Goal: Navigation & Orientation: Understand site structure

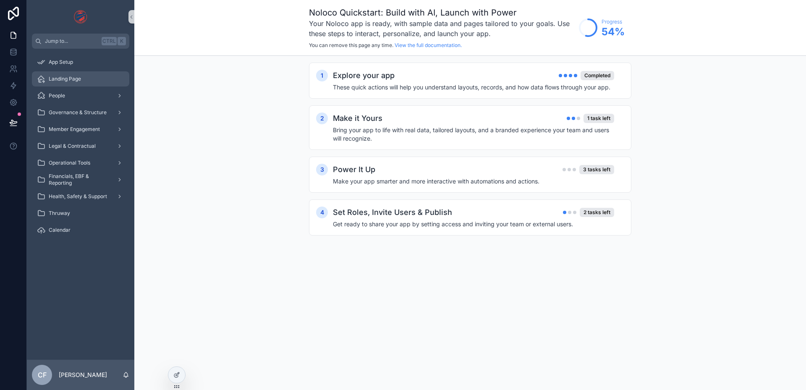
click at [79, 79] on span "Landing Page" at bounding box center [65, 79] width 32 height 7
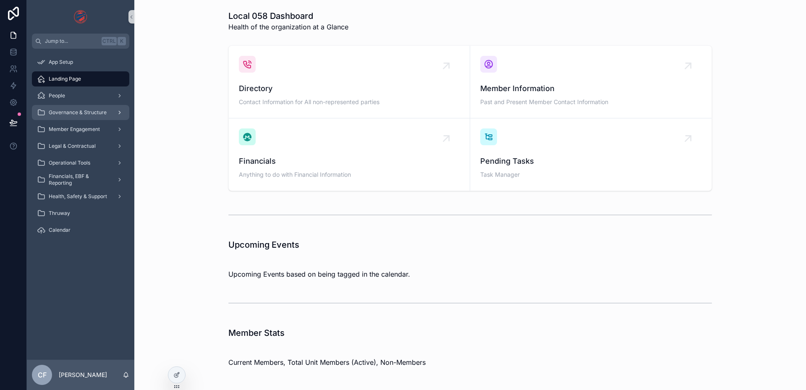
click at [114, 113] on div "scrollable content" at bounding box center [118, 112] width 11 height 13
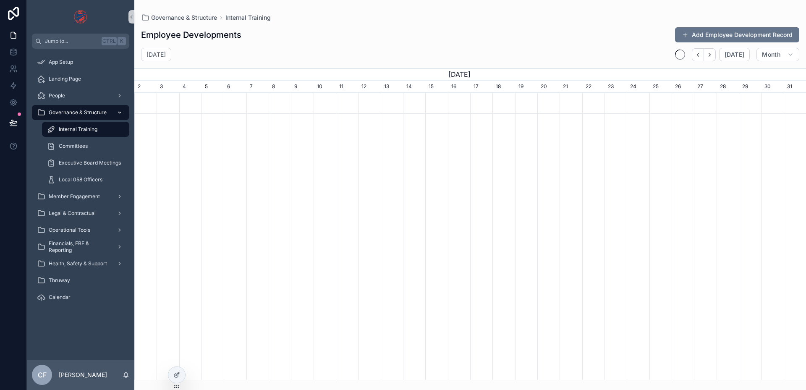
scroll to position [0, 672]
click at [79, 151] on div "Committees" at bounding box center [85, 145] width 77 height 13
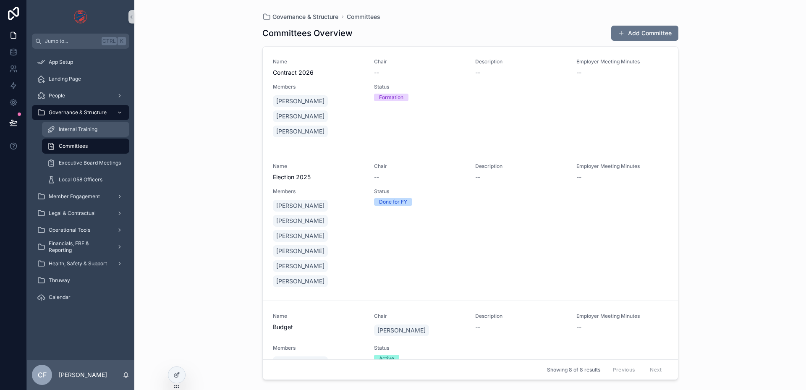
click at [85, 132] on span "Internal Training" at bounding box center [78, 129] width 39 height 7
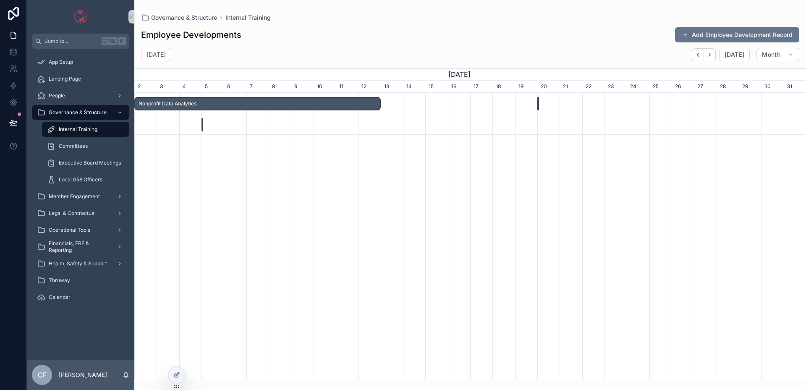
scroll to position [0, 672]
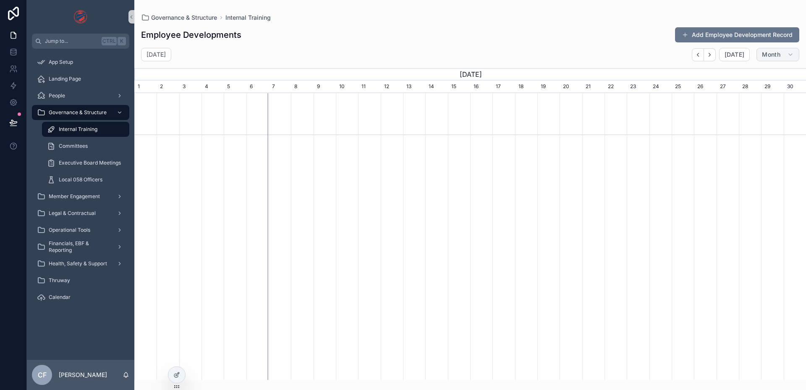
click at [775, 52] on span "Month" at bounding box center [771, 55] width 18 height 8
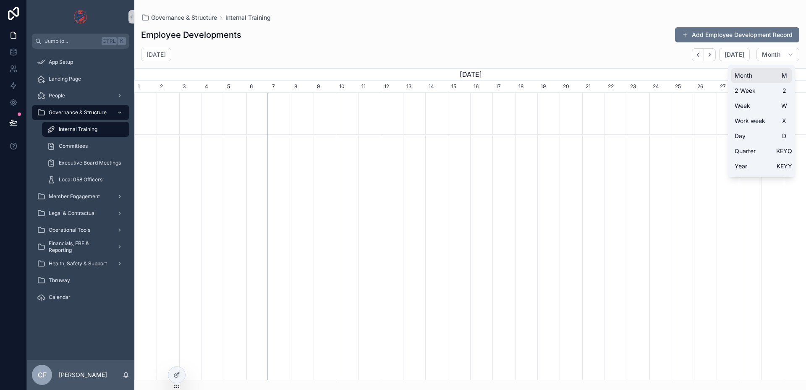
click at [766, 72] on button "Month M" at bounding box center [761, 75] width 60 height 15
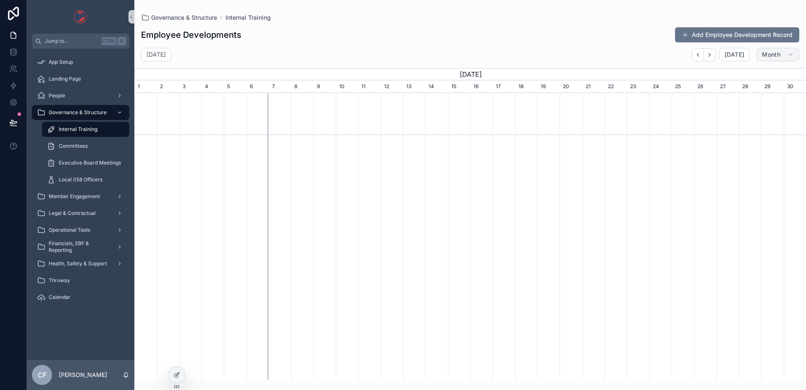
click at [780, 54] on button "Month" at bounding box center [778, 54] width 43 height 13
click at [89, 179] on span "Local 058 Officers" at bounding box center [81, 179] width 44 height 7
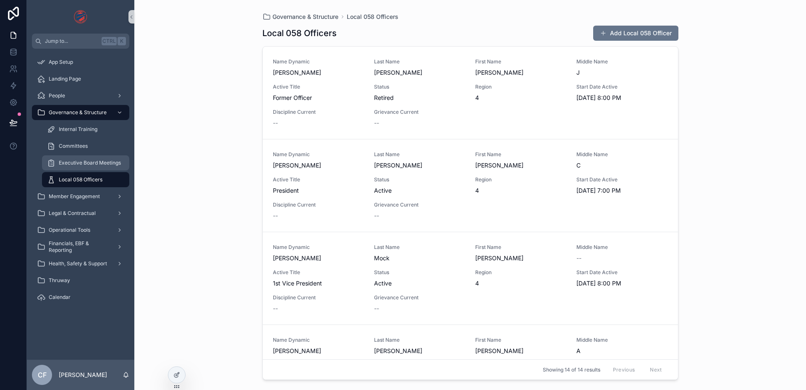
click at [108, 164] on span "Executive Board Meetings" at bounding box center [90, 163] width 62 height 7
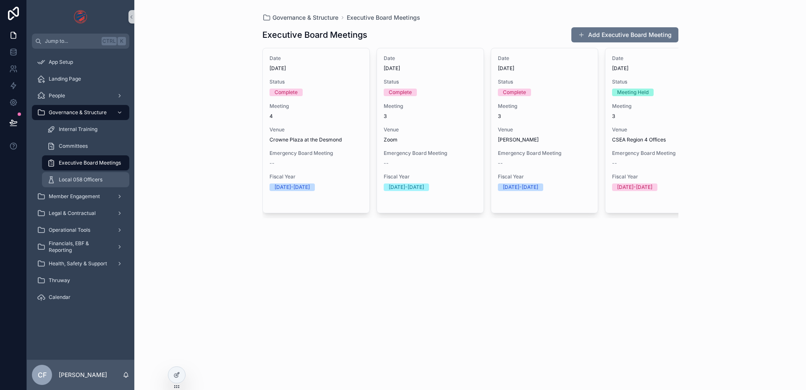
click at [90, 173] on div "Local 058 Officers" at bounding box center [85, 179] width 77 height 13
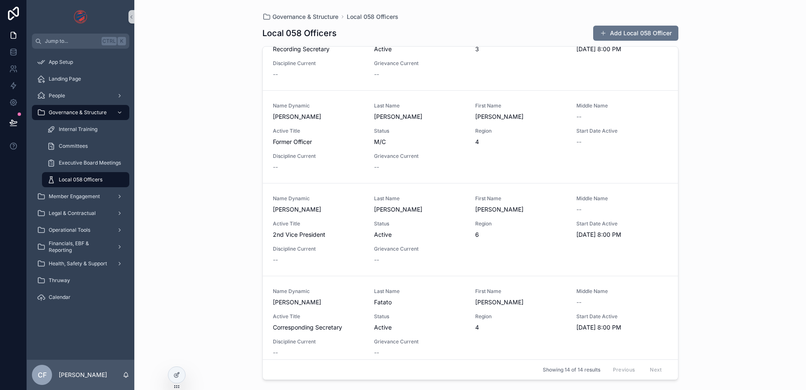
scroll to position [504, 0]
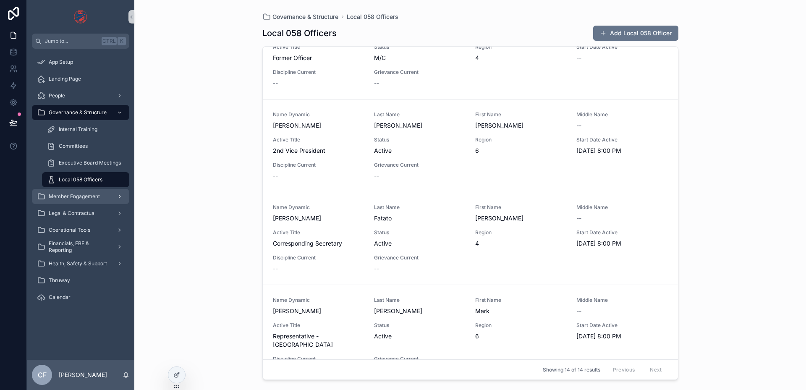
click at [84, 199] on span "Member Engagement" at bounding box center [74, 196] width 51 height 7
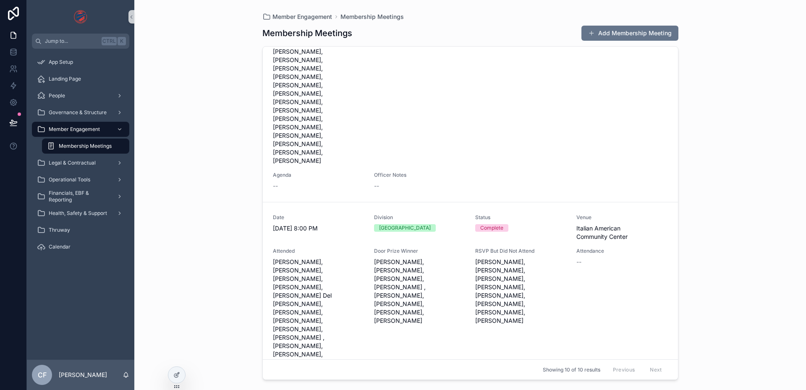
scroll to position [252, 0]
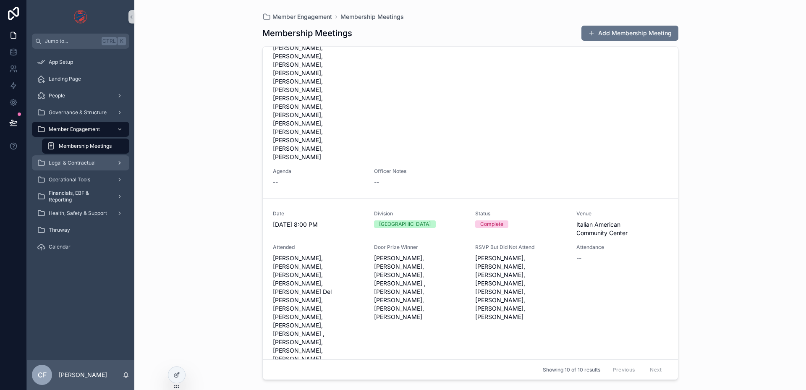
click at [86, 163] on span "Legal & Contractual" at bounding box center [72, 163] width 47 height 7
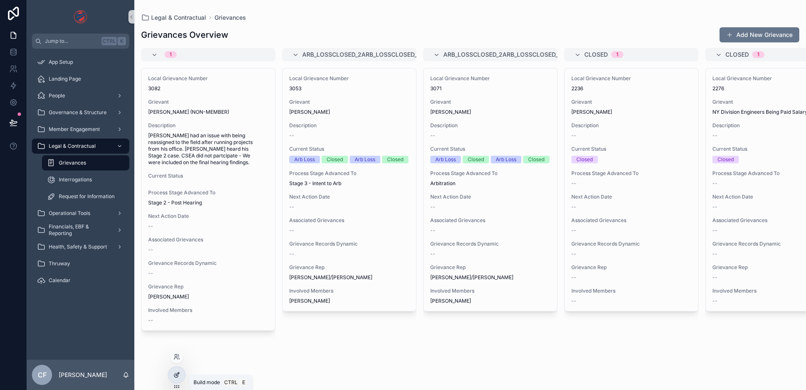
click at [175, 377] on icon at bounding box center [176, 376] width 4 height 4
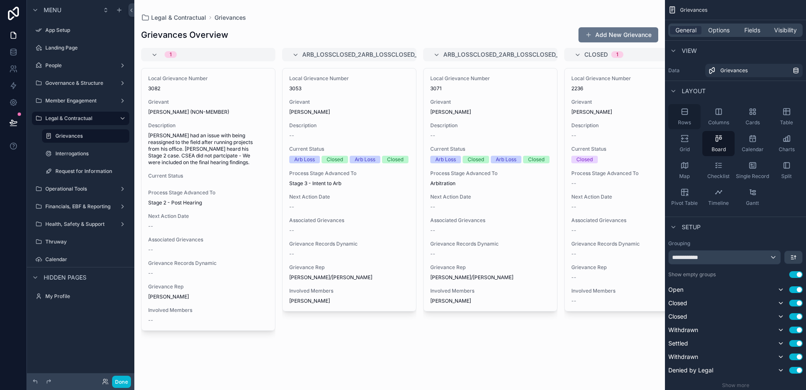
click at [688, 121] on span "Rows" at bounding box center [684, 122] width 13 height 7
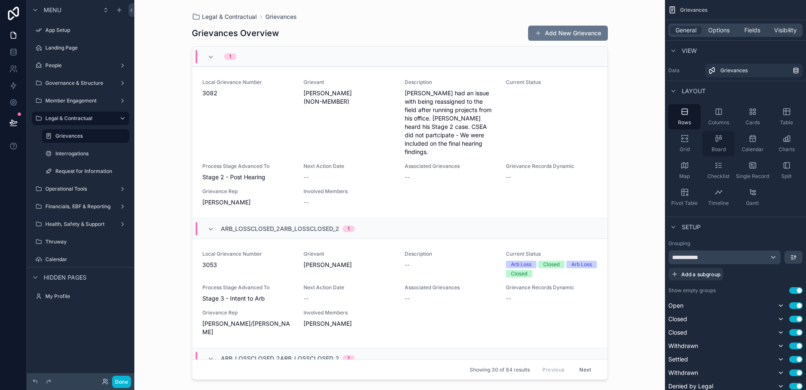
click at [709, 143] on div "Board" at bounding box center [718, 143] width 32 height 25
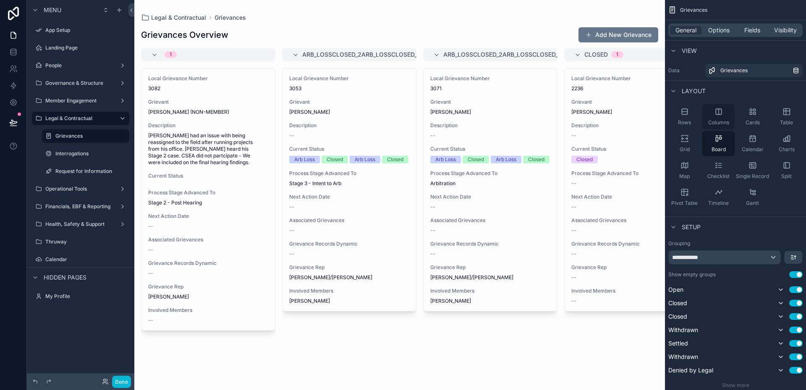
click at [713, 122] on span "Columns" at bounding box center [718, 122] width 21 height 7
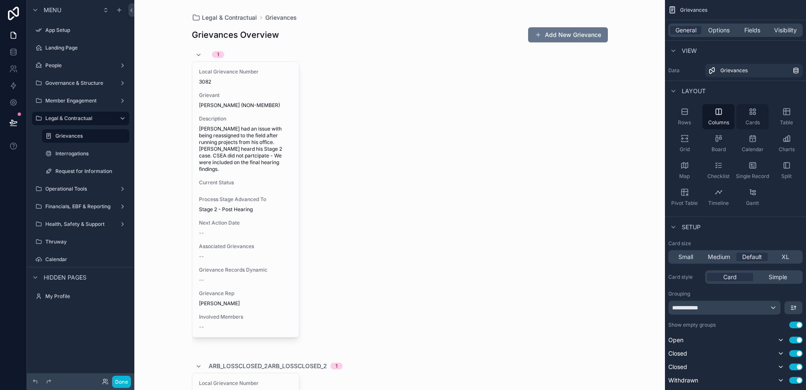
click at [746, 122] on span "Cards" at bounding box center [753, 122] width 14 height 7
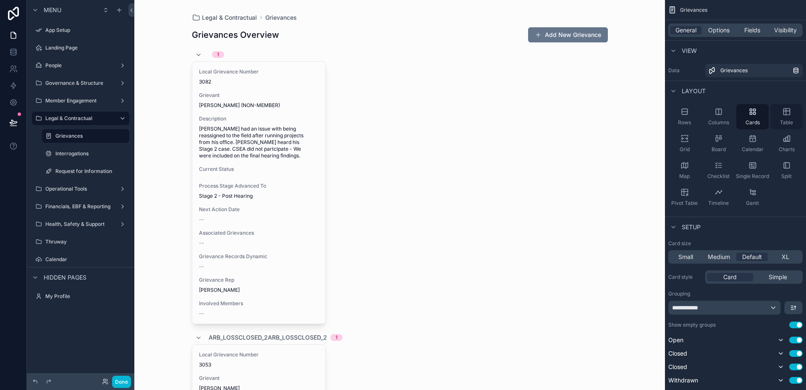
click at [788, 124] on span "Table" at bounding box center [786, 122] width 13 height 7
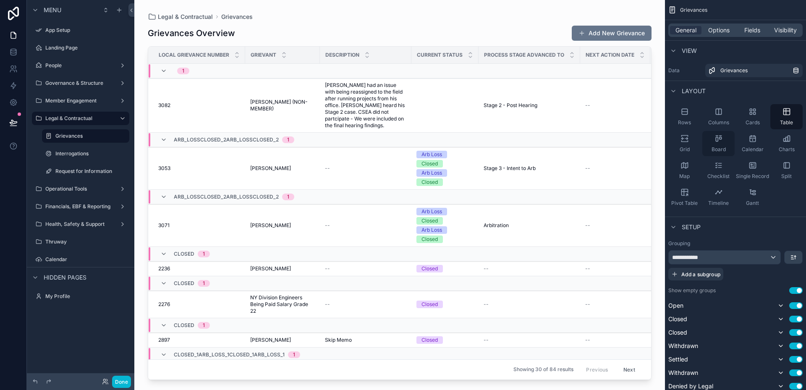
click at [717, 147] on span "Board" at bounding box center [719, 149] width 14 height 7
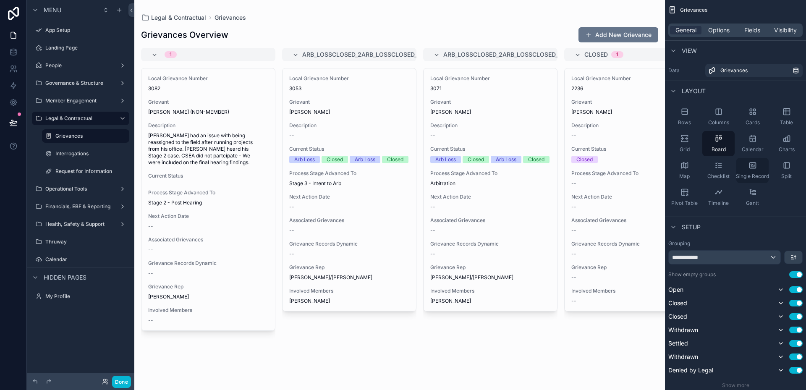
click at [760, 169] on div "Single Record" at bounding box center [752, 170] width 32 height 25
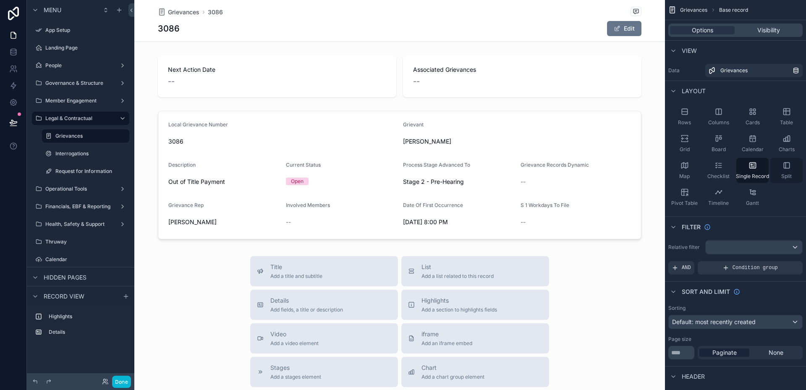
click at [785, 179] on span "Split" at bounding box center [786, 176] width 10 height 7
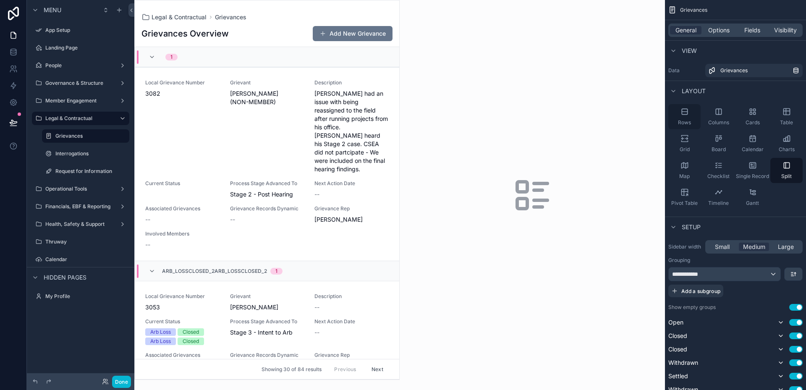
click at [681, 114] on icon "scrollable content" at bounding box center [685, 111] width 8 height 8
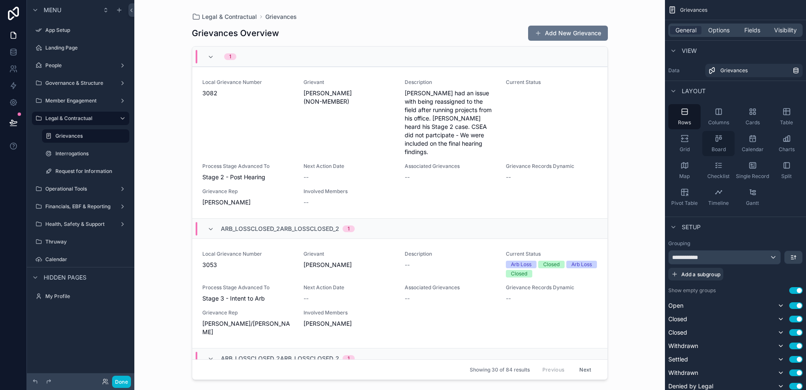
click at [717, 144] on div "Board" at bounding box center [718, 143] width 32 height 25
